Goal: Check status: Check status

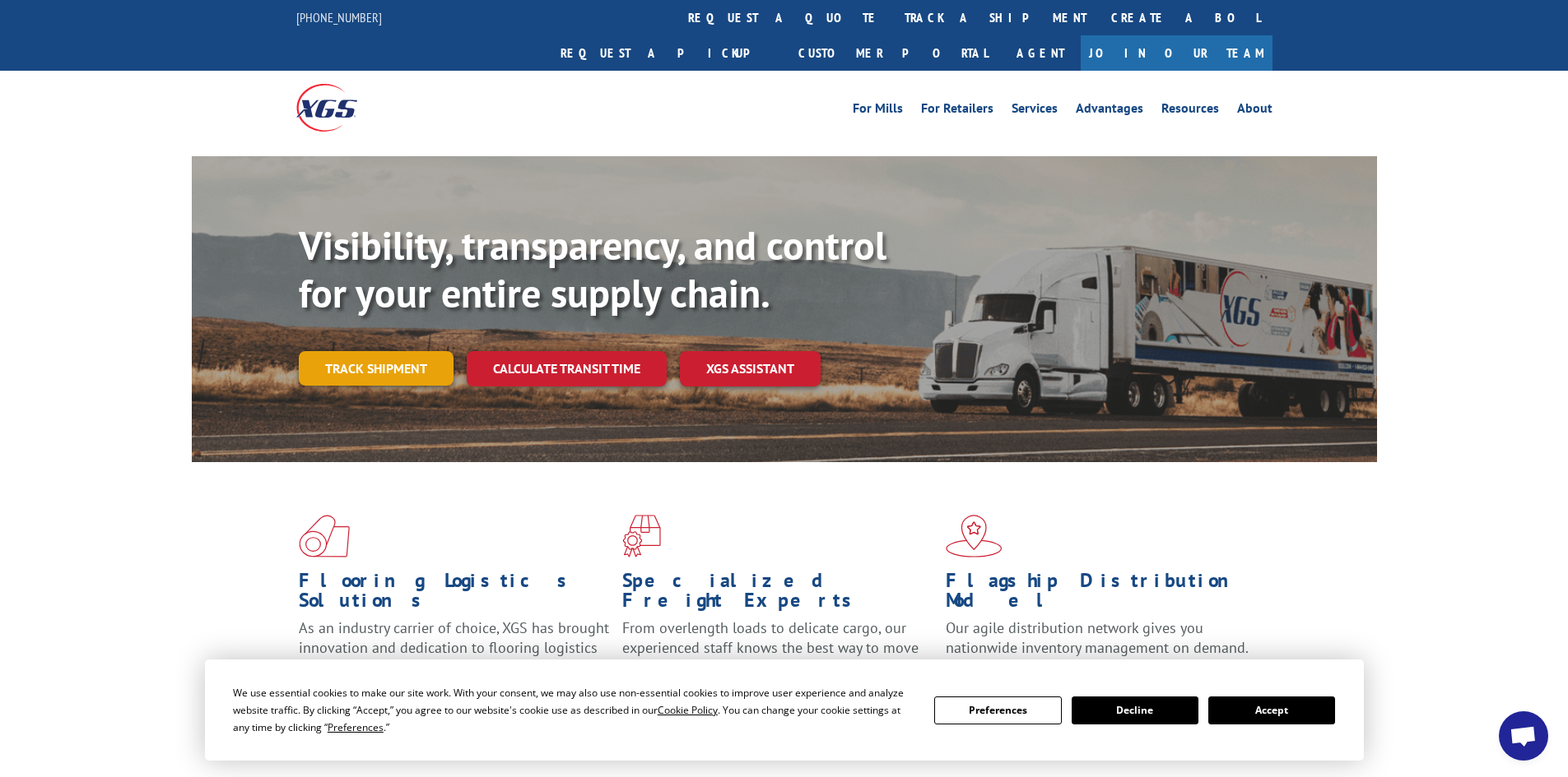
click at [367, 351] on link "Track shipment" at bounding box center [376, 369] width 155 height 35
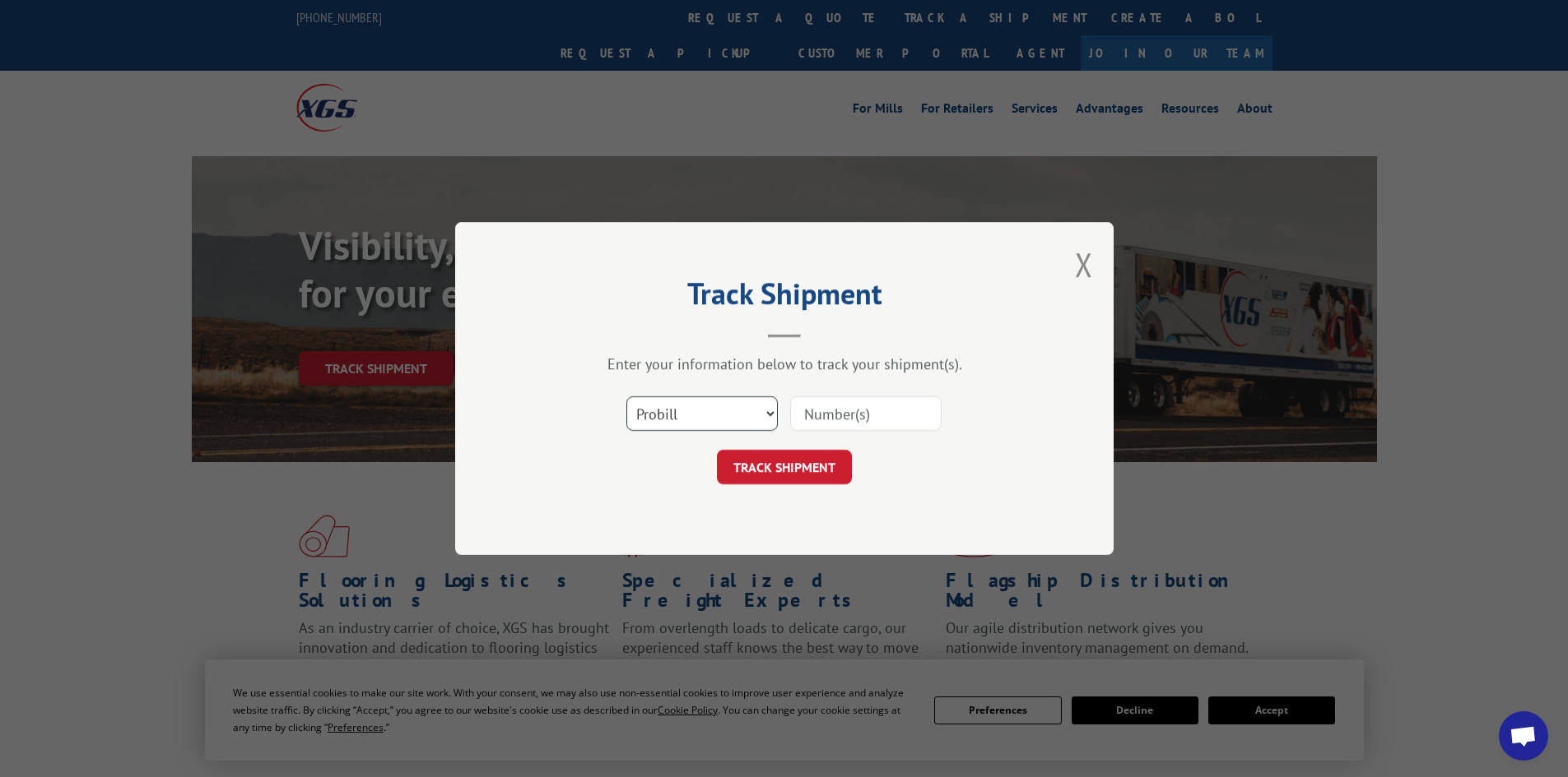
click at [768, 415] on select "Select category... Probill BOL PO" at bounding box center [702, 414] width 151 height 35
select select "bol"
click at [626, 396] on select "Select category... Probill BOL PO" at bounding box center [702, 414] width 151 height 35
click at [846, 415] on input at bounding box center [865, 414] width 151 height 35
type input "17664485"
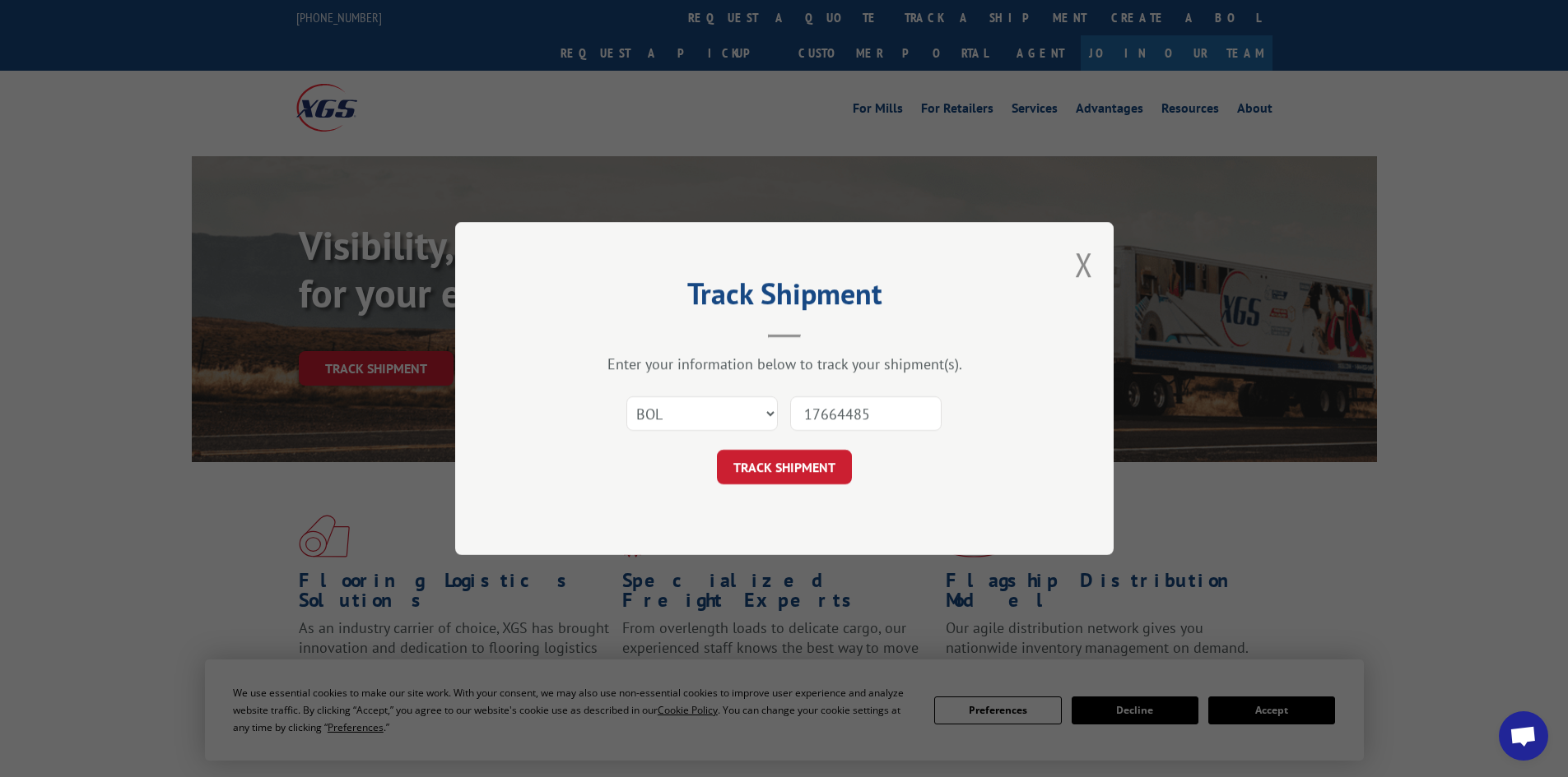
click button "TRACK SHIPMENT" at bounding box center [784, 468] width 135 height 35
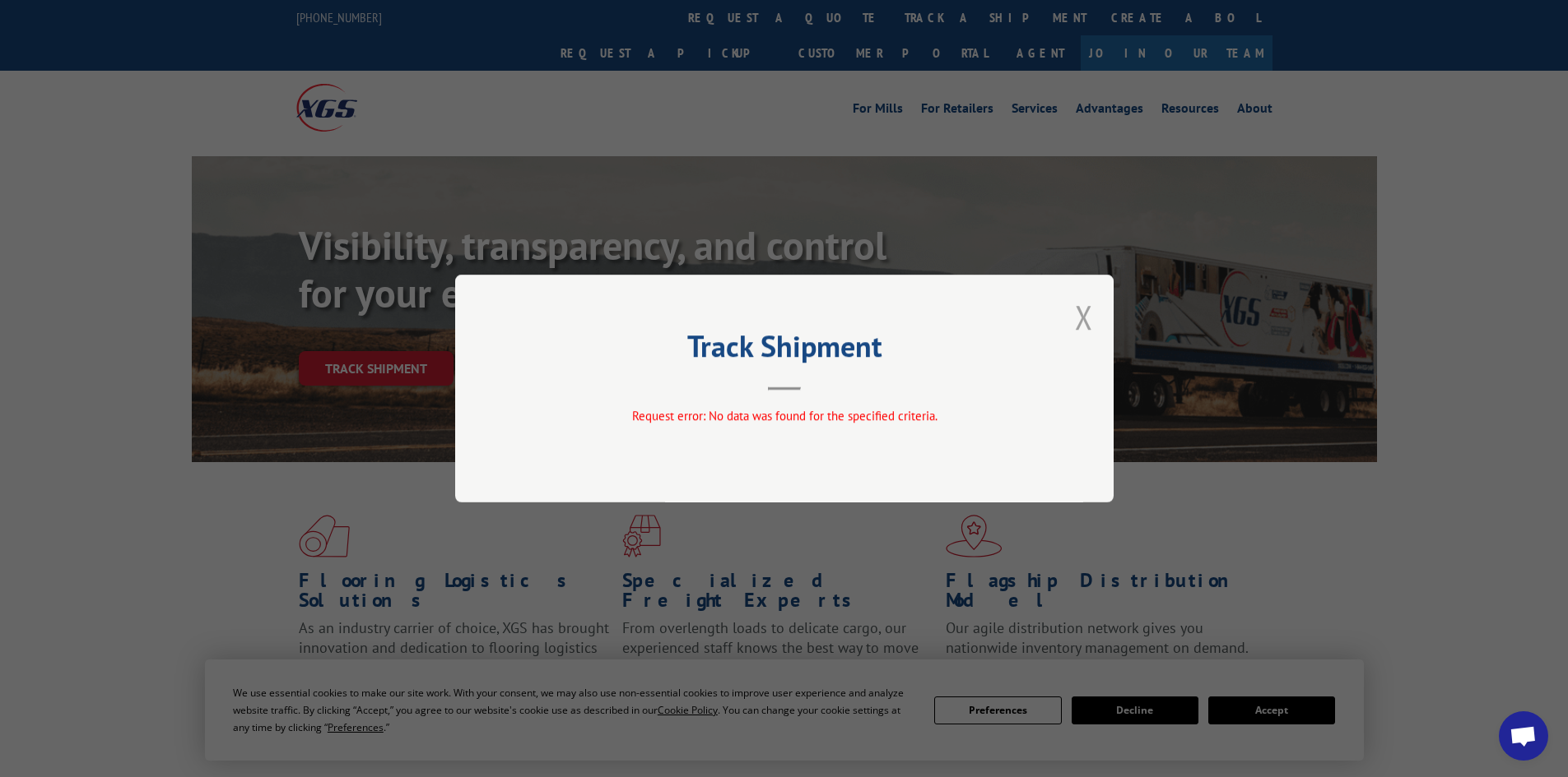
click at [1078, 319] on button "Close modal" at bounding box center [1084, 317] width 18 height 43
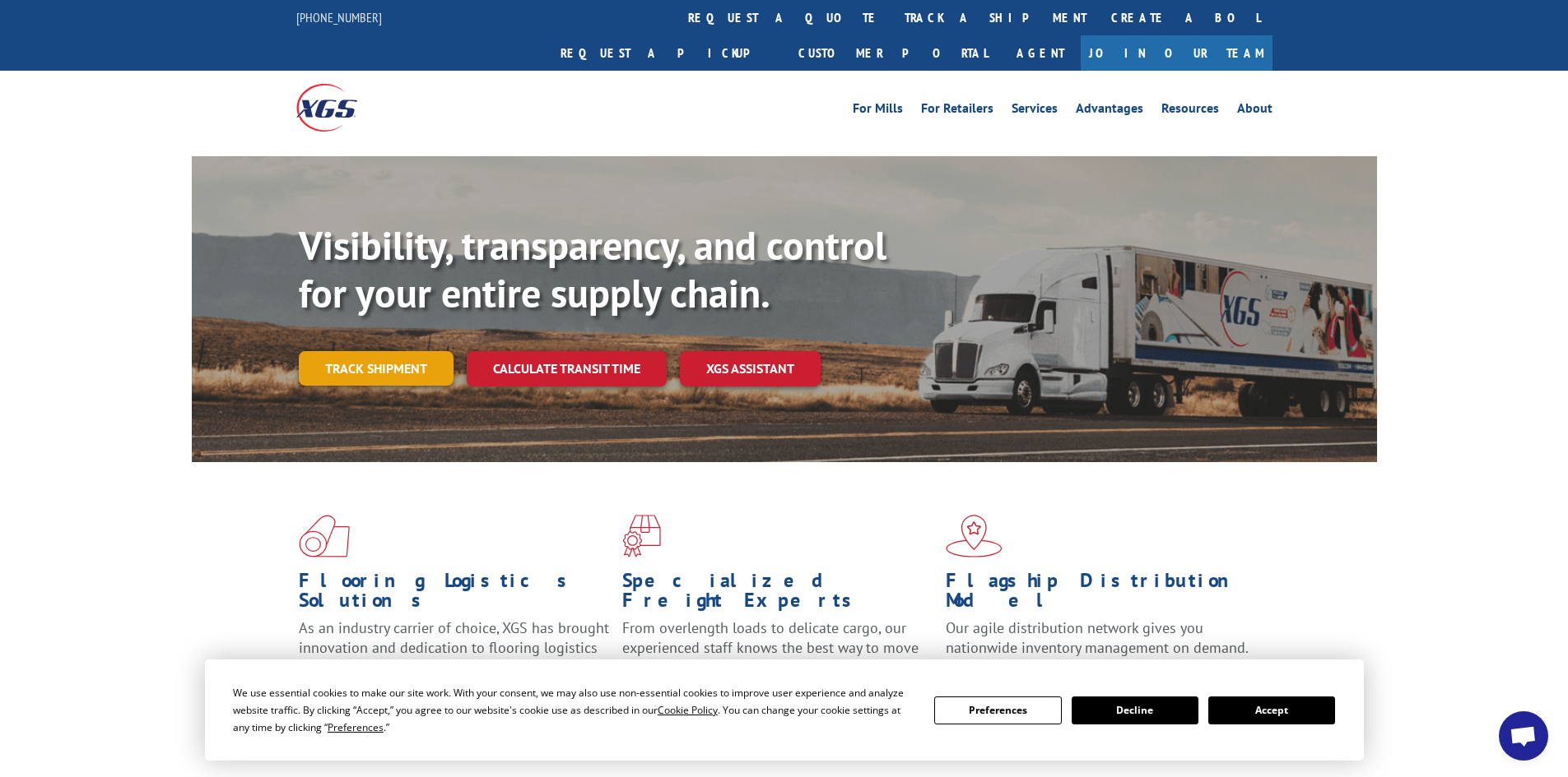
click at [362, 351] on link "Track shipment" at bounding box center [376, 369] width 155 height 35
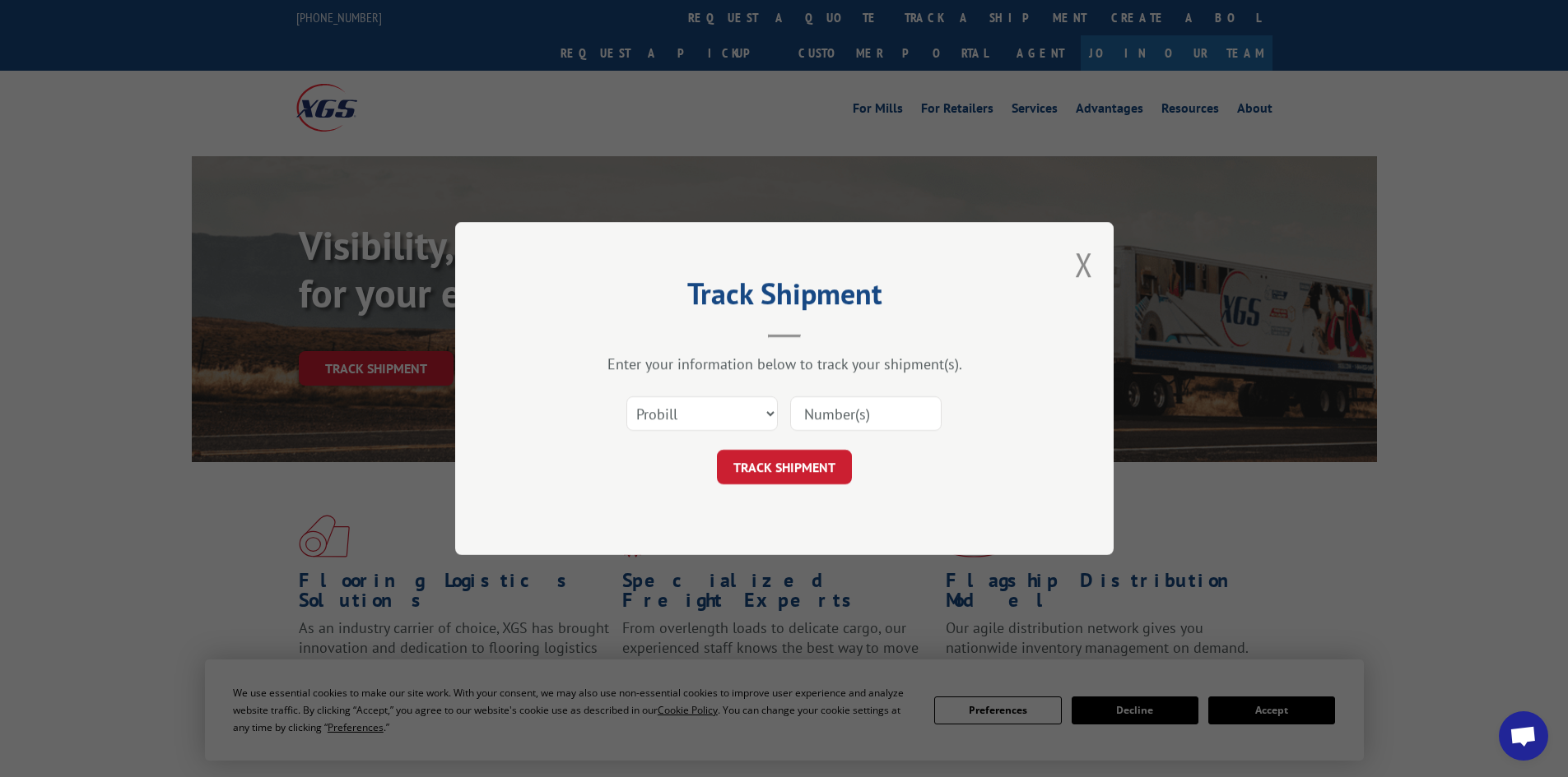
click at [837, 416] on input at bounding box center [865, 414] width 151 height 35
type input "17664485"
click at [782, 471] on button "TRACK SHIPMENT" at bounding box center [784, 468] width 135 height 35
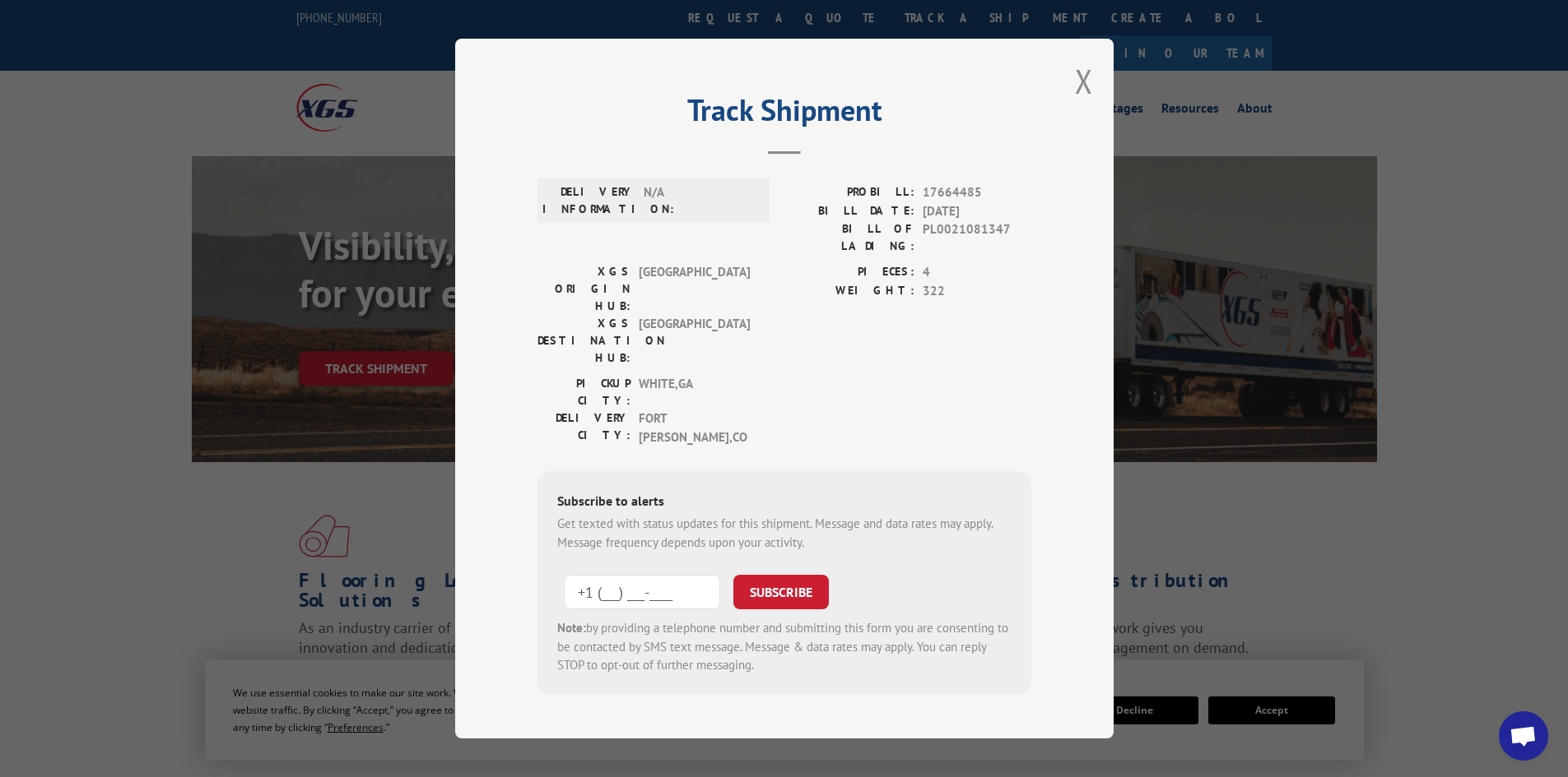
click at [611, 574] on input "+1 (___) ___-____" at bounding box center [642, 592] width 157 height 35
click at [776, 574] on button "SUBSCRIBE" at bounding box center [781, 592] width 96 height 35
drag, startPoint x: 700, startPoint y: 488, endPoint x: 542, endPoint y: 494, distance: 158.1
click at [542, 494] on div "Subscribe to alerts Get texted with status updates for this shipment. Message a…" at bounding box center [784, 598] width 494 height 255
click at [752, 574] on button "SUBSCRIBE" at bounding box center [781, 592] width 96 height 35
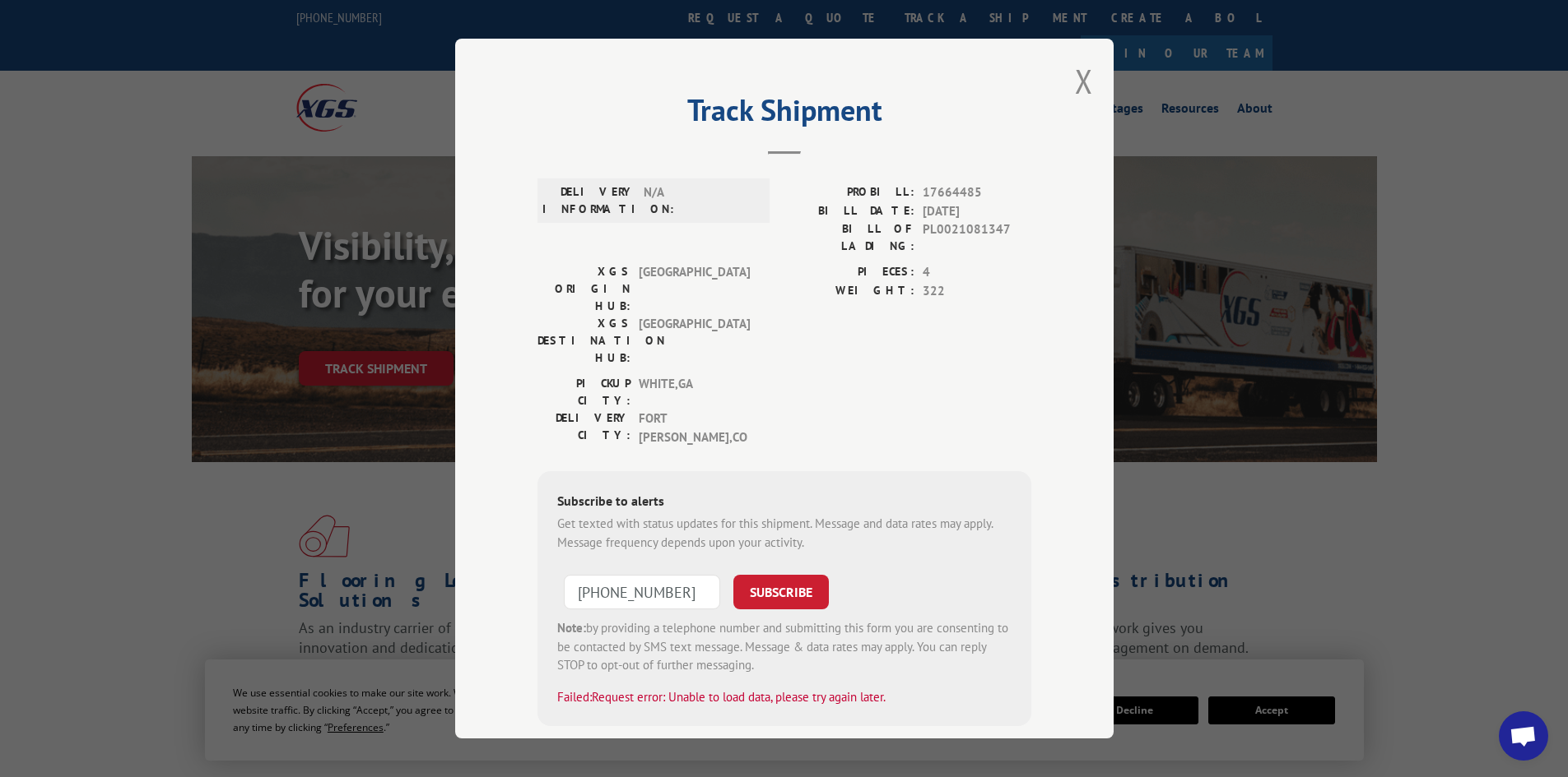
drag, startPoint x: 693, startPoint y: 488, endPoint x: 504, endPoint y: 488, distance: 189.0
click at [504, 488] on div "Track Shipment DELIVERY INFORMATION: N/A PROBILL: 17664485 BILL DATE: [DATE] BI…" at bounding box center [784, 388] width 658 height 700
type input "+1 (___) ___-____"
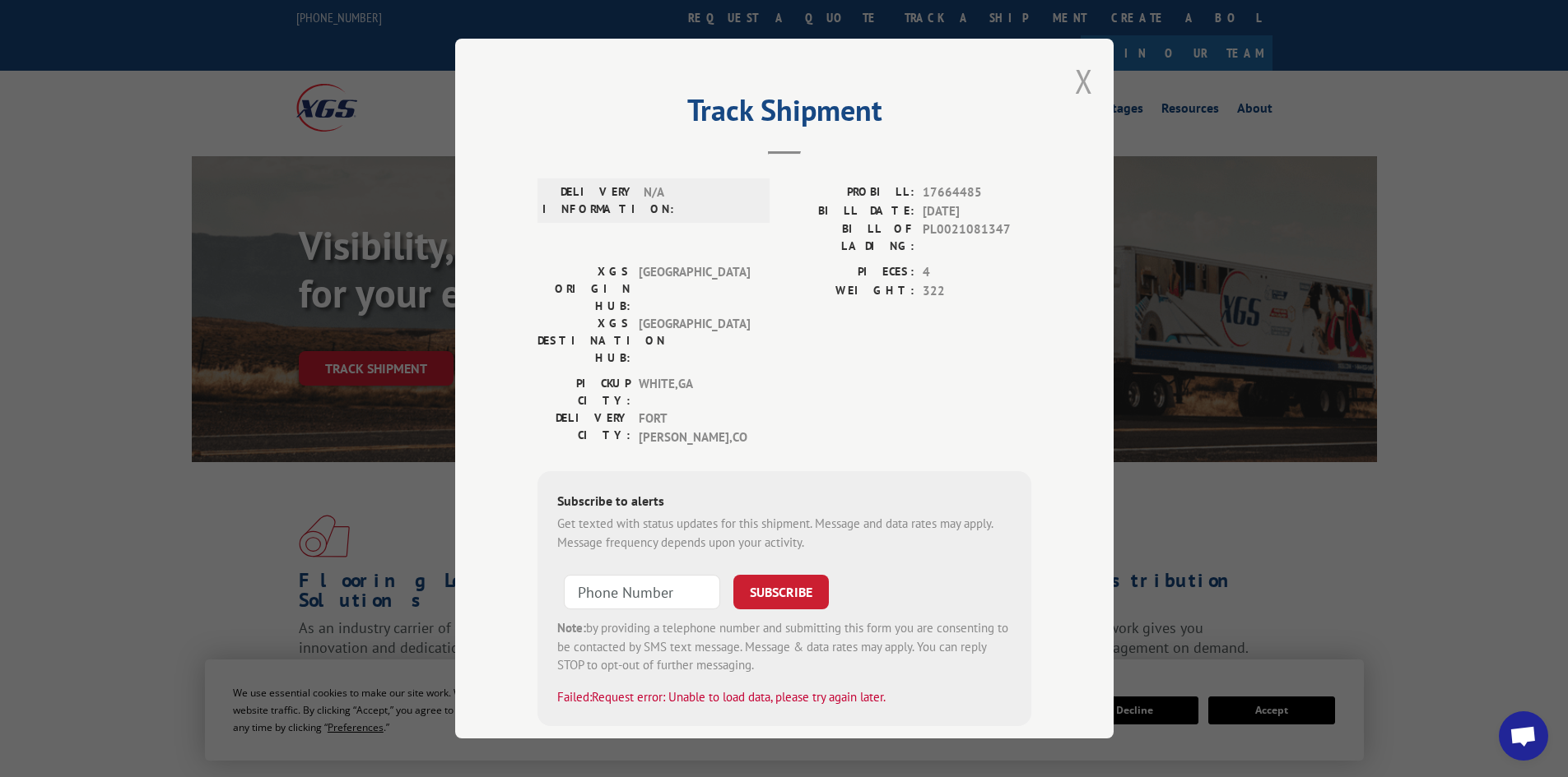
click at [1075, 85] on button "Close modal" at bounding box center [1084, 81] width 18 height 43
